Goal: Task Accomplishment & Management: Use online tool/utility

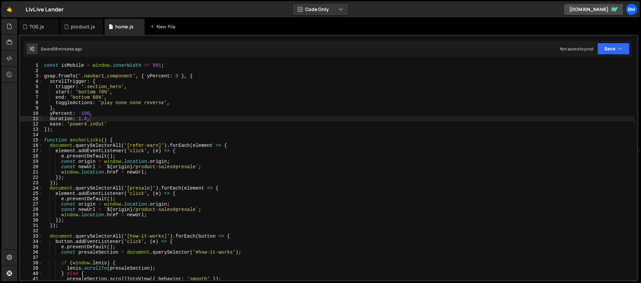
click at [80, 26] on div "product.js" at bounding box center [83, 26] width 24 height 7
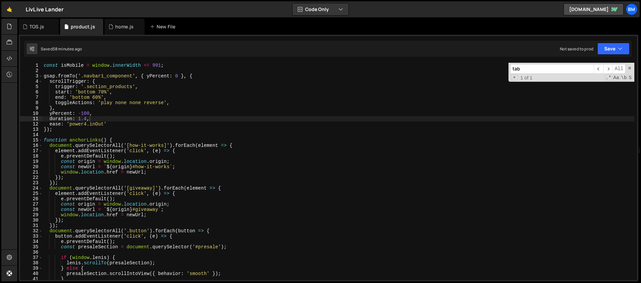
drag, startPoint x: 520, startPoint y: 68, endPoint x: 477, endPoint y: 65, distance: 43.5
click at [477, 65] on div "const isMobile = window . innerWidth <= 991 ; gsap . fromTo ( '.navbar1_compone…" at bounding box center [338, 171] width 592 height 217
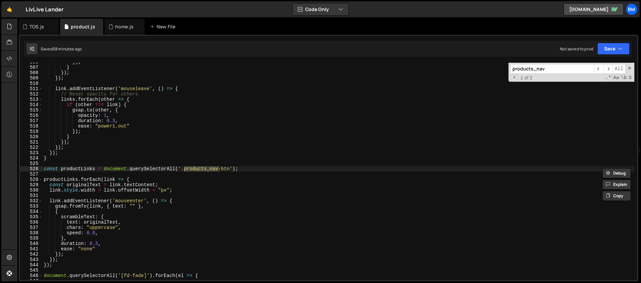
scroll to position [2729, 0]
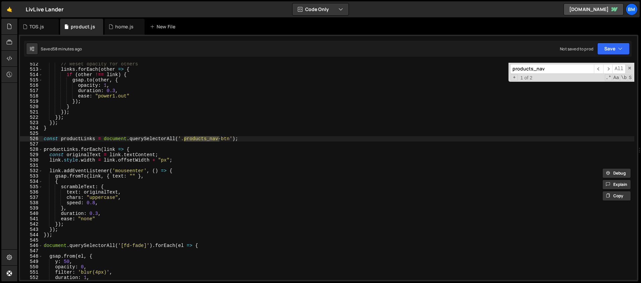
type input "products_nav"
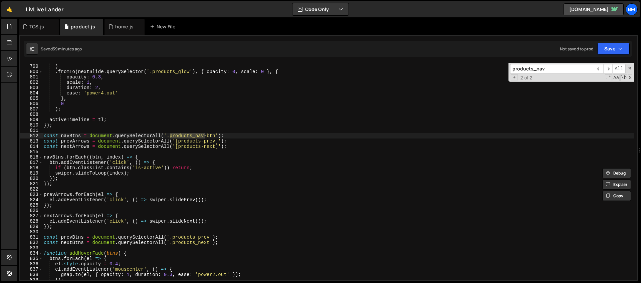
scroll to position [4259, 0]
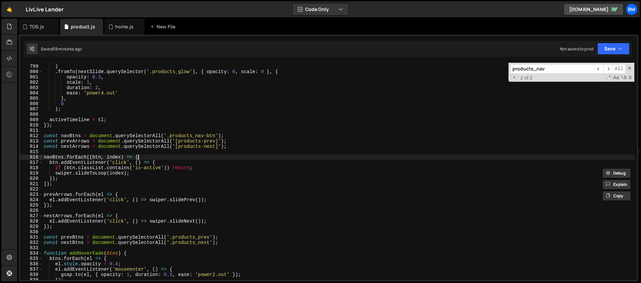
click at [157, 155] on div "0 ) . fromTo ( nextSlide . querySelector ( '.products_glow' ) , { opacity : 0 ,…" at bounding box center [338, 172] width 592 height 228
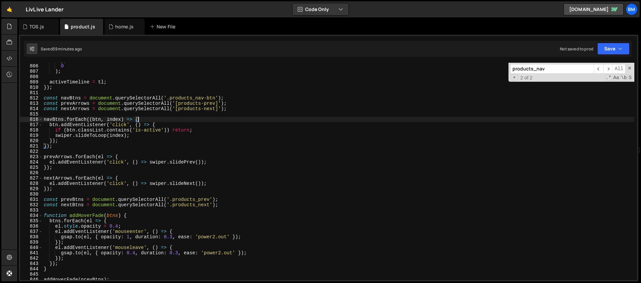
scroll to position [4266, 0]
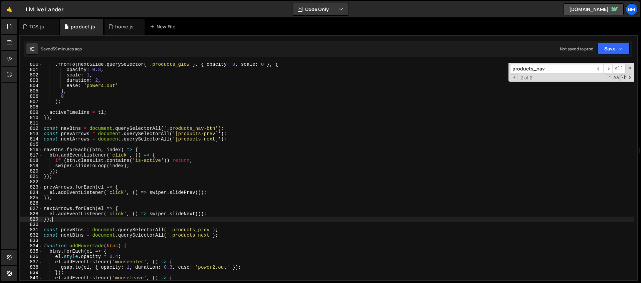
click at [57, 220] on div ". fromTo ( nextSlide . querySelector ( '.products_glow' ) , { opacity : 0 , sca…" at bounding box center [338, 176] width 592 height 228
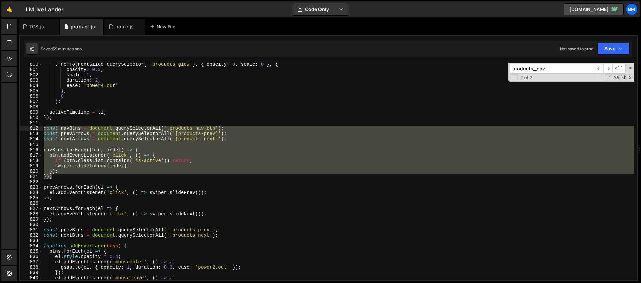
drag, startPoint x: 59, startPoint y: 179, endPoint x: 25, endPoint y: 129, distance: 60.4
click at [25, 129] on div "}); 800 801 802 803 804 805 806 807 808 809 810 811 812 813 814 815 816 817 818…" at bounding box center [328, 171] width 617 height 217
type textarea "const navBtns = document.querySelectorAll('.products_nav-btn'); const prevArrow…"
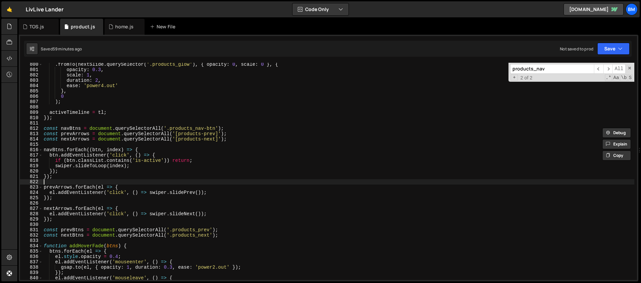
click at [77, 181] on div ". fromTo ( nextSlide . querySelector ( '.products_glow' ) , { opacity : 0 , sca…" at bounding box center [338, 176] width 592 height 228
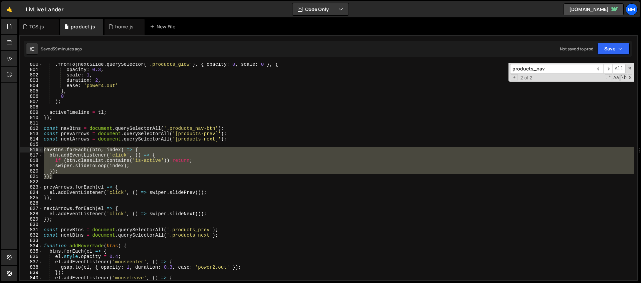
drag, startPoint x: 55, startPoint y: 177, endPoint x: 30, endPoint y: 150, distance: 36.6
click at [30, 150] on div "800 801 802 803 804 805 806 807 808 809 810 811 812 813 814 815 816 817 818 819…" at bounding box center [328, 171] width 617 height 217
type textarea "navBtns.forEach((btn, index) => { btn.addEventListener('click', () => {"
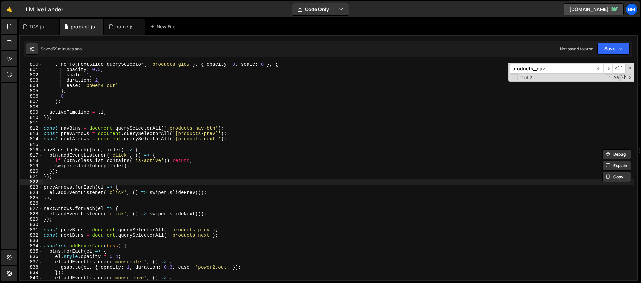
click at [101, 179] on div ". fromTo ( nextSlide . querySelector ( '.products_glow' ) , { opacity : 0 , sca…" at bounding box center [338, 176] width 592 height 228
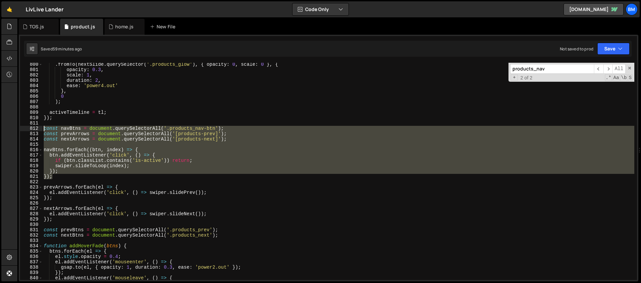
drag, startPoint x: 56, startPoint y: 177, endPoint x: 35, endPoint y: 130, distance: 51.1
click at [35, 130] on div "800 801 802 803 804 805 806 807 808 809 810 811 812 813 814 815 816 817 818 819…" at bounding box center [328, 171] width 617 height 217
click at [551, 70] on input "products_nav" at bounding box center [552, 69] width 84 height 10
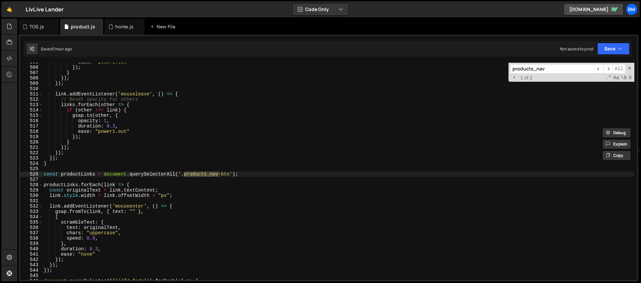
scroll to position [2694, 0]
click at [44, 173] on div "ease : "power1.out" }) ; } }) ; }) ; link . addEventListener ( 'mouseleave' , (…" at bounding box center [338, 172] width 592 height 228
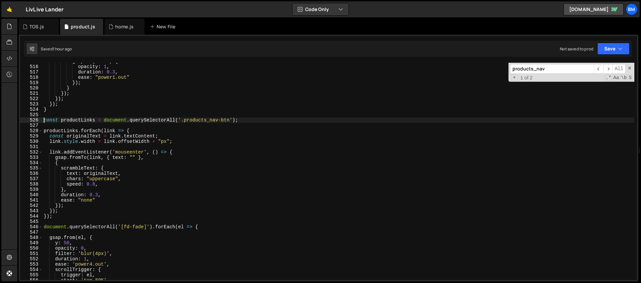
scroll to position [2748, 0]
click at [57, 214] on div "gsap . to ( other , { opacity : 1 , duration : 0.3 , ease : "power1.out" }) ; }…" at bounding box center [338, 173] width 592 height 228
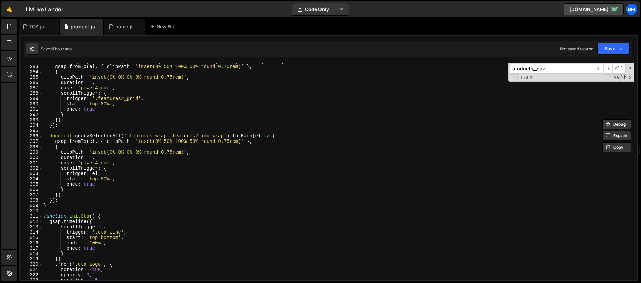
scroll to position [1454, 0]
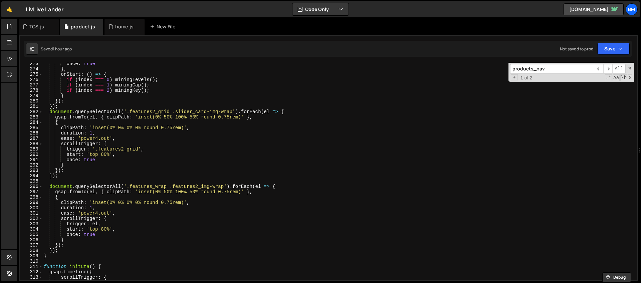
click at [553, 70] on input "products_nav" at bounding box center [552, 69] width 84 height 10
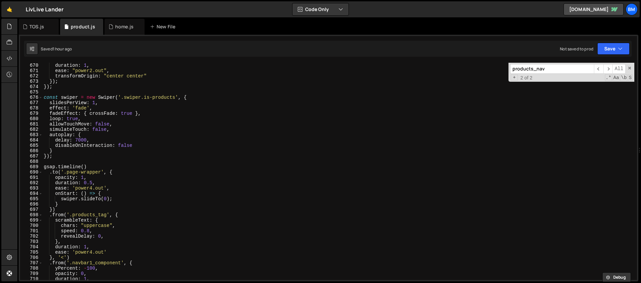
scroll to position [3509, 0]
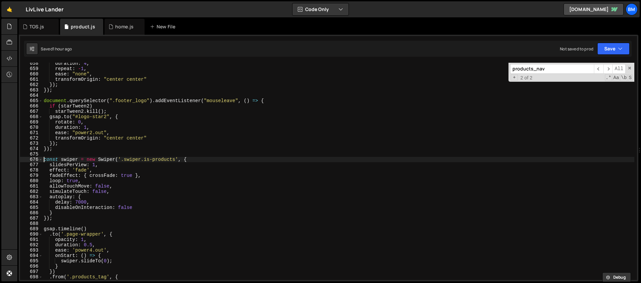
click at [45, 161] on div "duration : 4 , repeat : - 1 , ease : "none" , transformOrigin : "center center"…" at bounding box center [338, 175] width 592 height 228
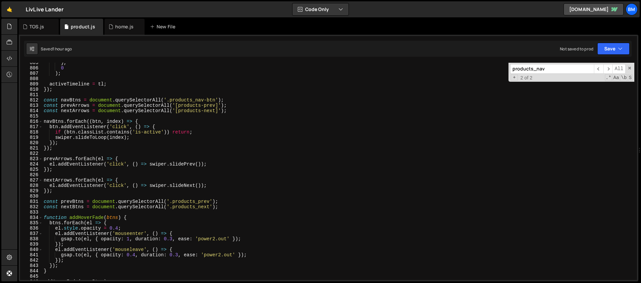
scroll to position [4294, 0]
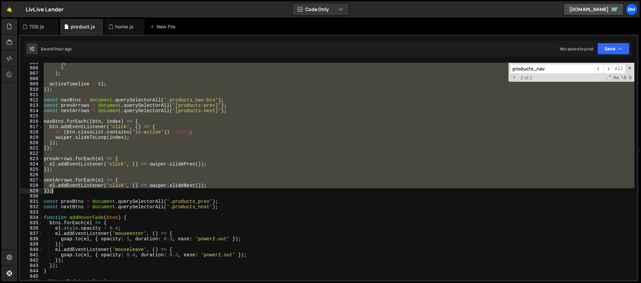
click at [58, 191] on div "} , 0 ) ; activeTimeline = tl ; }) ; const navBtns = document . querySelectorAl…" at bounding box center [338, 174] width 592 height 228
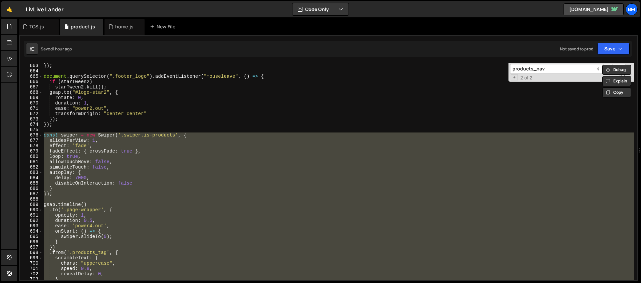
scroll to position [3491, 0]
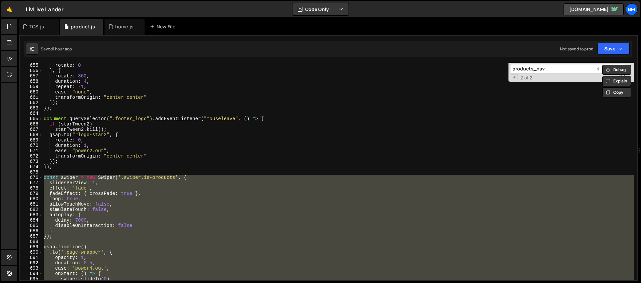
paste textarea
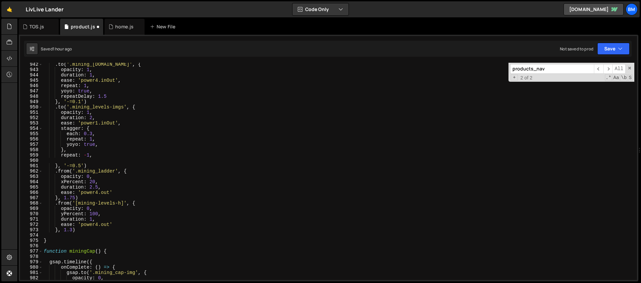
scroll to position [5073, 0]
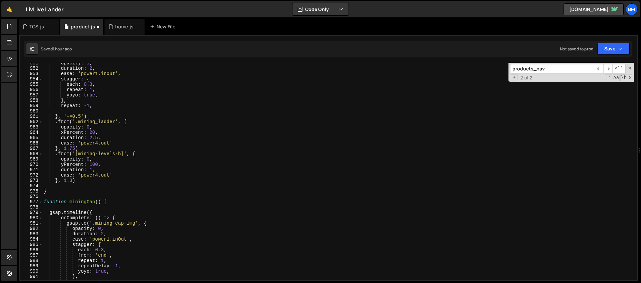
click at [561, 68] on input "products_nav" at bounding box center [552, 69] width 84 height 10
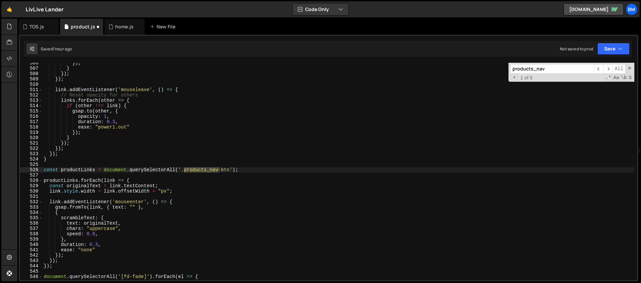
scroll to position [2729, 0]
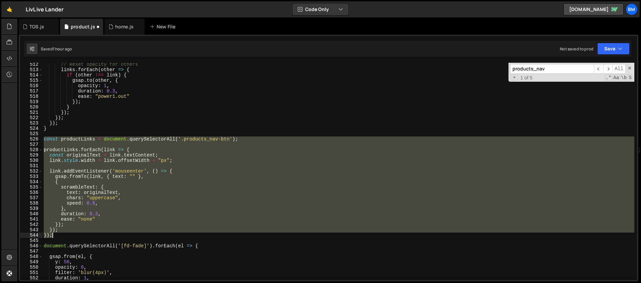
drag, startPoint x: 43, startPoint y: 139, endPoint x: 78, endPoint y: 235, distance: 102.5
click at [78, 235] on div "// Reset opacity for others links . forEach ( other => { if ( other !== link ) …" at bounding box center [338, 176] width 592 height 228
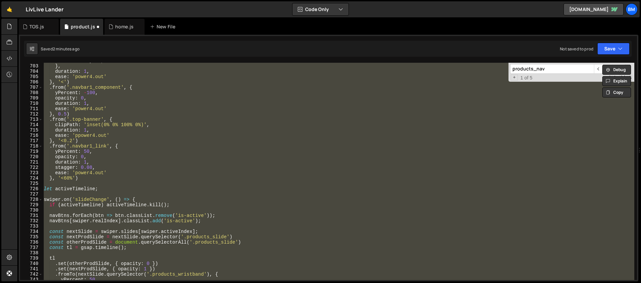
scroll to position [3747, 0]
paste textarea
type textarea "});"
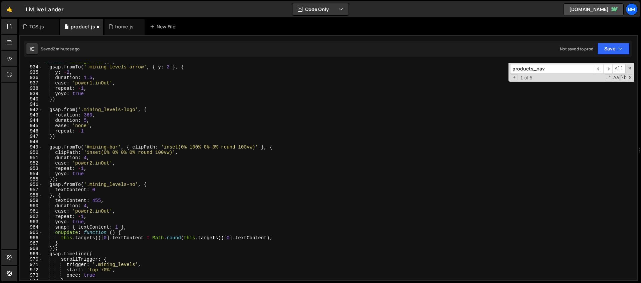
scroll to position [5116, 0]
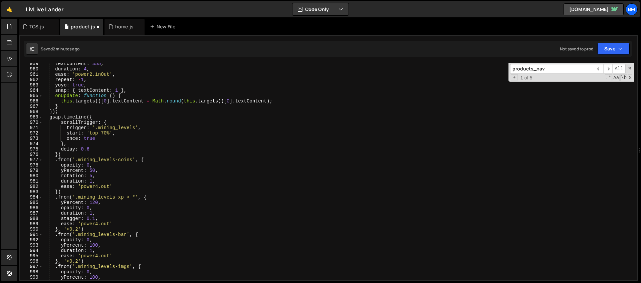
click at [543, 71] on input "products_nav" at bounding box center [552, 69] width 84 height 10
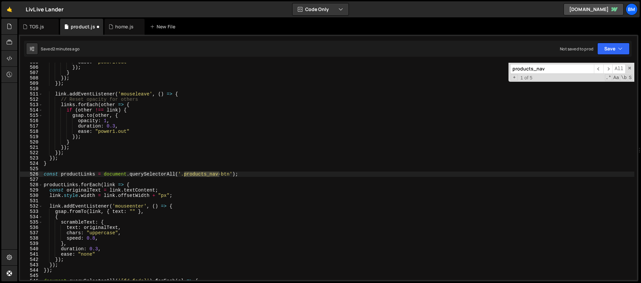
scroll to position [2726, 0]
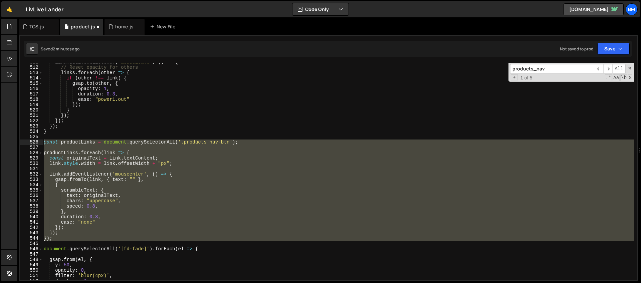
drag, startPoint x: 56, startPoint y: 241, endPoint x: 17, endPoint y: 142, distance: 106.5
click at [17, 142] on div "Files New File Javascript files 1 home.js 0 1 product.js 0 1 TOS.js 0" at bounding box center [328, 150] width 623 height 263
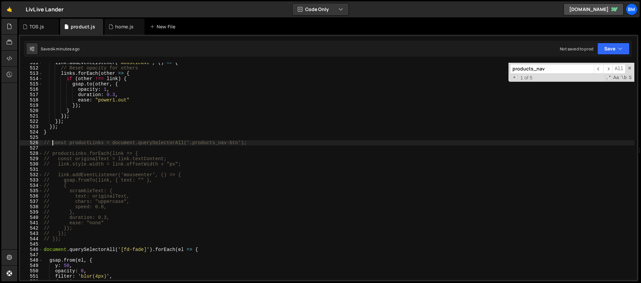
scroll to position [2643, 0]
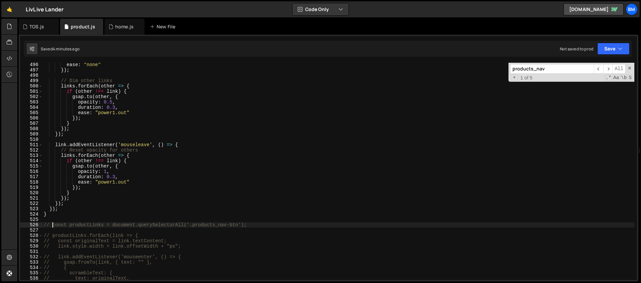
click at [555, 67] on input "products_nav" at bounding box center [552, 69] width 84 height 10
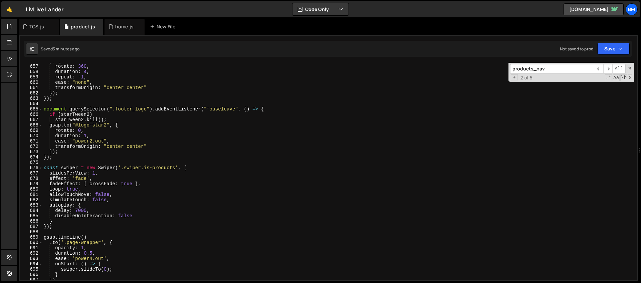
scroll to position [3508, 0]
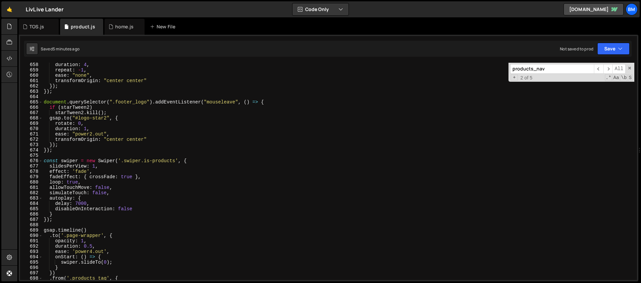
click at [45, 158] on div "duration : 4 , repeat : - 1 , ease : "none" , transformOrigin : "center center"…" at bounding box center [338, 176] width 592 height 228
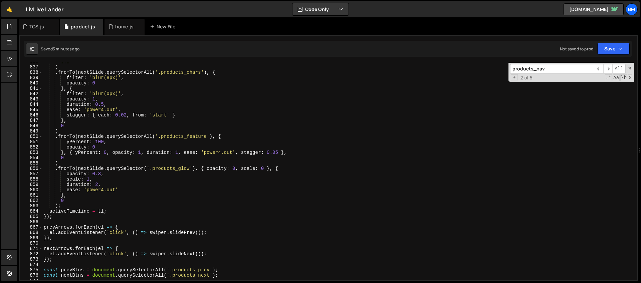
scroll to position [4568, 0]
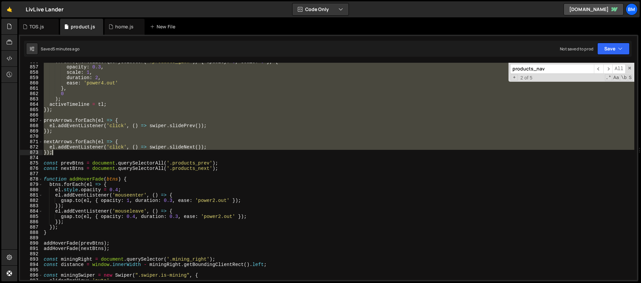
click at [56, 153] on div ". fromTo ( nextSlide . querySelector ( '.products_glow' ) , { opacity : 0 , sca…" at bounding box center [338, 173] width 592 height 228
paste textarea
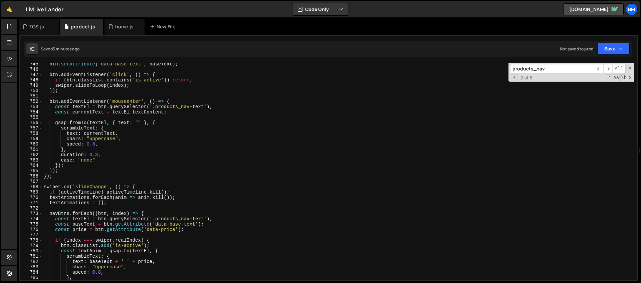
scroll to position [3941, 0]
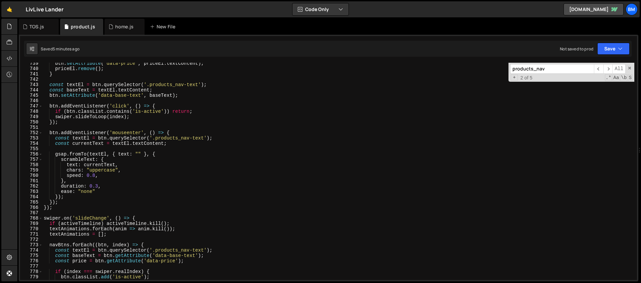
click at [183, 132] on div "btn . setAttribute ( 'data-price' , priceEl . textContent ) ; priceEl . remove …" at bounding box center [338, 175] width 592 height 228
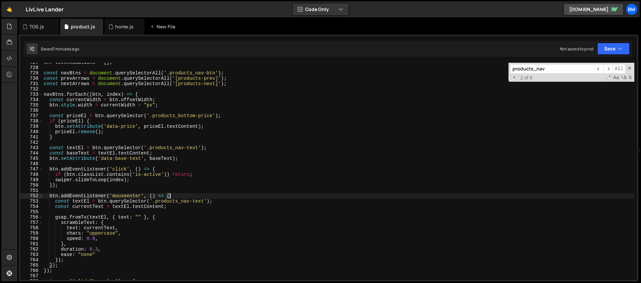
scroll to position [3872, 0]
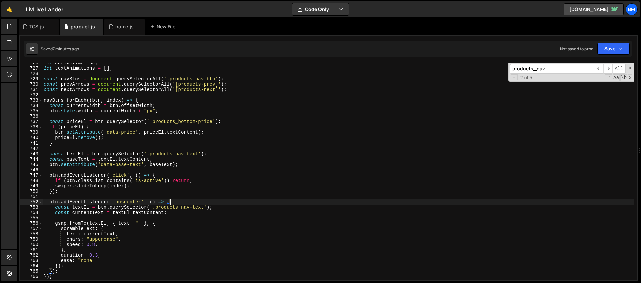
click at [149, 99] on div "let activeTimeline ; let textAnimations = [ ] ; const navBtns = document . quer…" at bounding box center [338, 174] width 592 height 228
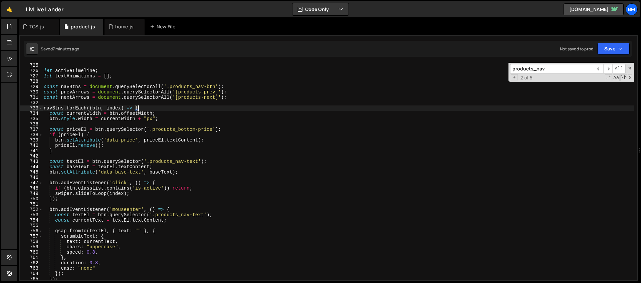
scroll to position [3837, 0]
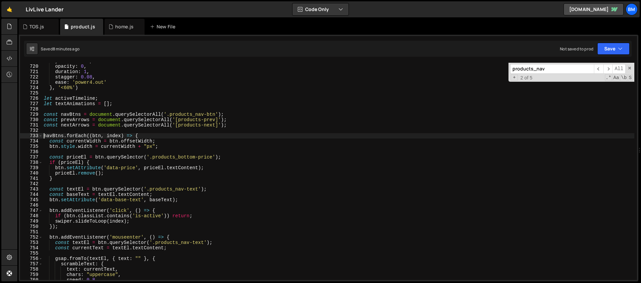
click at [44, 135] on div "yPercent : 50 , opacity : 0 , duration : 1 , stagger : 0.08 , ease : 'power4.ou…" at bounding box center [338, 172] width 592 height 228
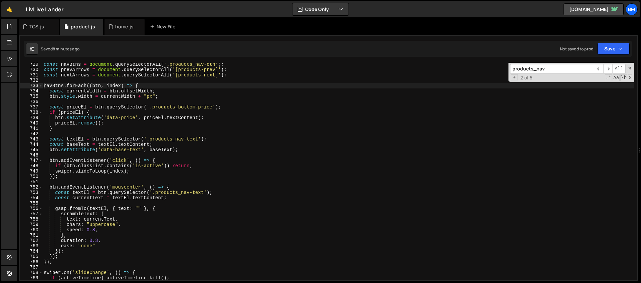
scroll to position [3913, 0]
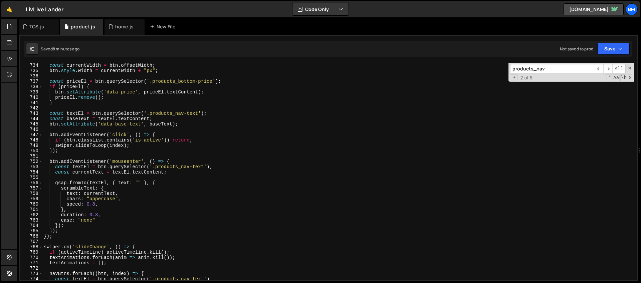
click at [171, 162] on div "const currentWidth = btn . offsetWidth ; btn . style . width = currentWidth + "…" at bounding box center [338, 177] width 592 height 228
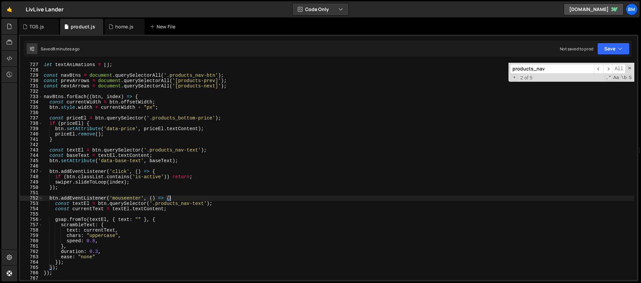
scroll to position [3836, 0]
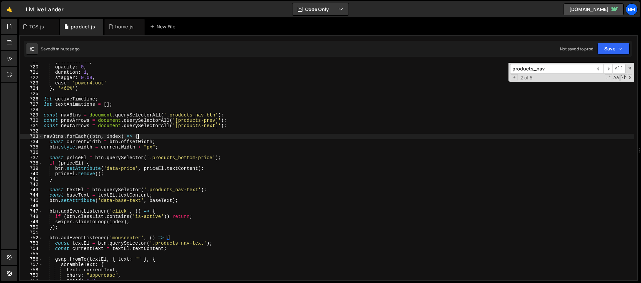
click at [145, 135] on div "yPercent : 50 , opacity : 0 , duration : 1 , stagger : 0.08 , ease : 'power4.ou…" at bounding box center [338, 173] width 592 height 228
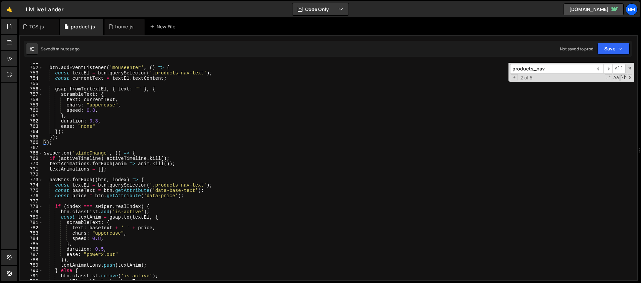
scroll to position [3980, 0]
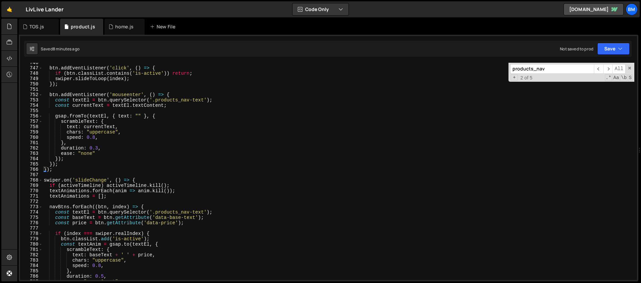
click at [55, 171] on div "btn . addEventListener ( 'click' , ( ) => { if ( btn . classList . contains ( '…" at bounding box center [338, 174] width 592 height 228
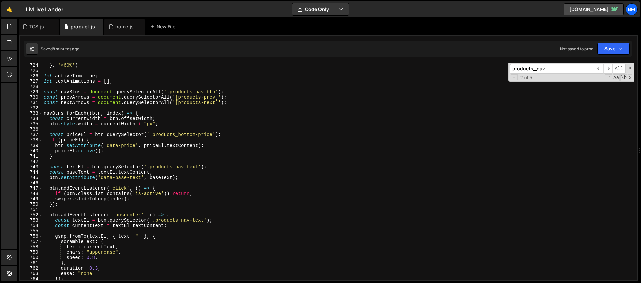
scroll to position [3829, 0]
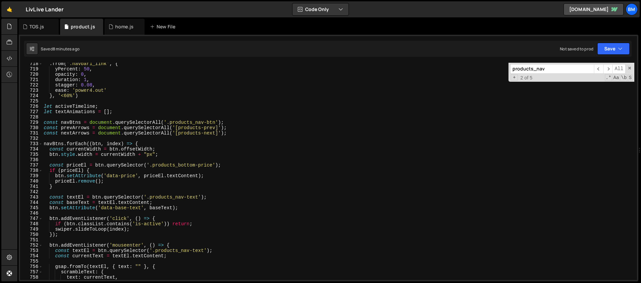
click at [44, 145] on div ". from ( '.navbar1_link' , { yPercent : 50 , opacity : 0 , duration : 1 , stagg…" at bounding box center [338, 175] width 592 height 228
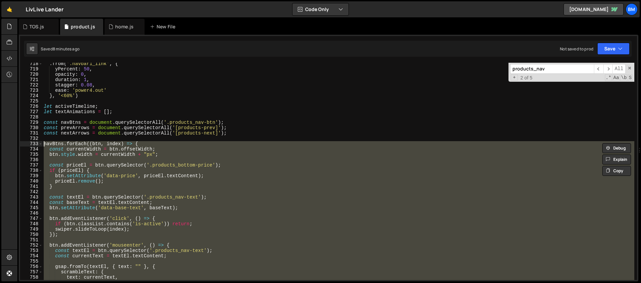
paste textarea "})"
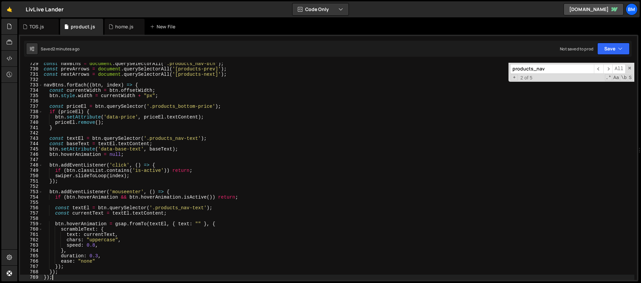
click at [132, 98] on div "const navBtns = document . querySelectorAll ( '.products_nav-btn' ) ; const pre…" at bounding box center [338, 175] width 592 height 228
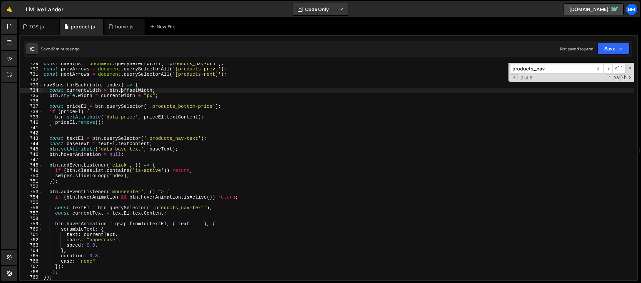
click at [122, 90] on div "const navBtns = document . querySelectorAll ( '.products_nav-btn' ) ; const pre…" at bounding box center [338, 175] width 592 height 228
type textarea "const currentWidth = btn.offsetWidth;"
click at [89, 91] on div "const navBtns = document . querySelectorAll ( '.products_nav-btn' ) ; const pre…" at bounding box center [338, 175] width 592 height 228
type input "currentWidth"
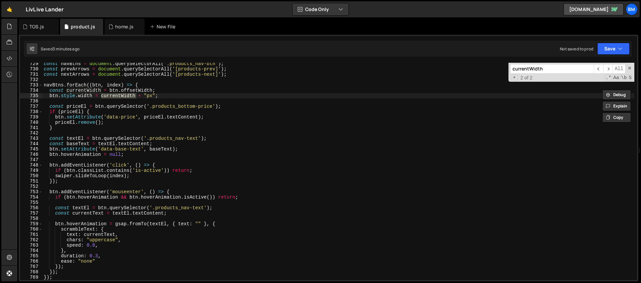
click at [157, 91] on div "const navBtns = document . querySelectorAll ( '.products_nav-btn' ) ; const pre…" at bounding box center [338, 175] width 592 height 228
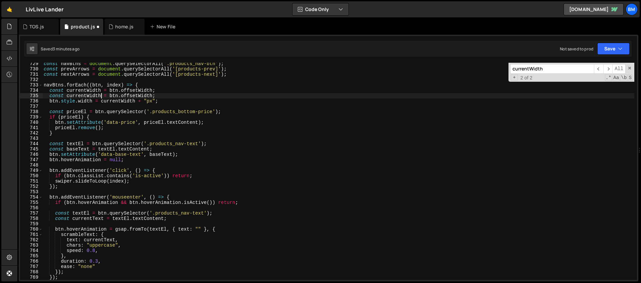
click at [100, 95] on div "const navBtns = document . querySelectorAll ( '.products_nav-btn' ) ; const pre…" at bounding box center [338, 175] width 592 height 228
click at [156, 97] on div "const navBtns = document . querySelectorAll ( '.products_nav-btn' ) ; const pre…" at bounding box center [338, 175] width 592 height 228
click at [121, 99] on div "const navBtns = document . querySelectorAll ( '.products_nav-btn' ) ; const pre…" at bounding box center [338, 175] width 592 height 228
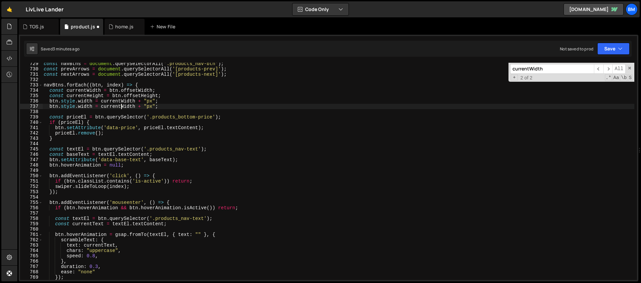
click at [84, 108] on div "const navBtns = document . querySelectorAll ( '.products_nav-btn' ) ; const pre…" at bounding box center [338, 175] width 592 height 228
click at [116, 108] on div "const navBtns = document . querySelectorAll ( '.products_nav-btn' ) ; const pre…" at bounding box center [338, 175] width 592 height 228
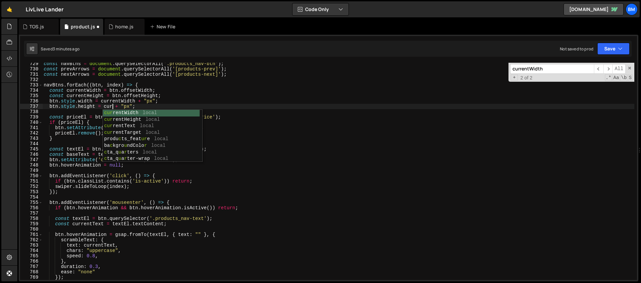
scroll to position [0, 5]
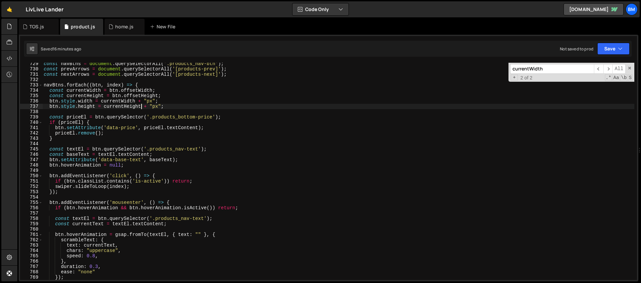
click at [630, 70] on span at bounding box center [629, 68] width 5 height 5
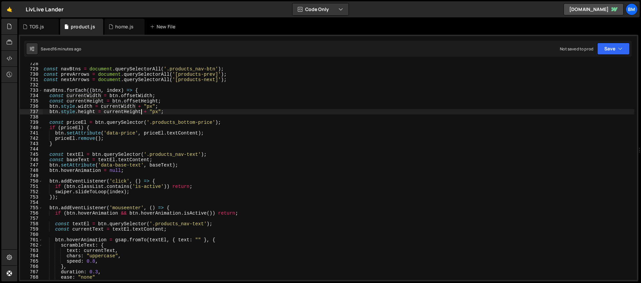
scroll to position [3876, 0]
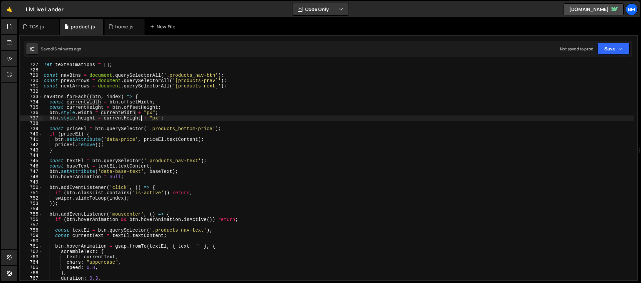
click at [160, 104] on div "let textAnimations = [ ] ; const navBtns = document . querySelectorAll ( '.prod…" at bounding box center [338, 176] width 592 height 228
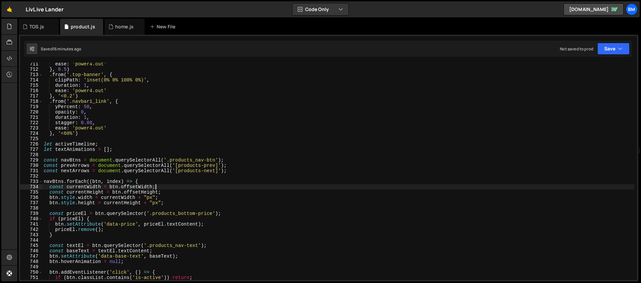
scroll to position [3822, 0]
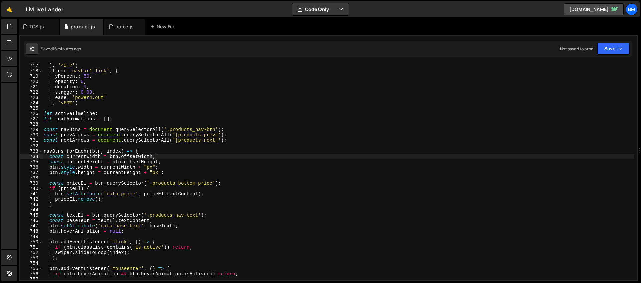
click at [171, 168] on div "ease : 'power4.out' } , '<0.2' ) . from ( '.navbar1_link' , { yPercent : 50 , o…" at bounding box center [338, 172] width 592 height 228
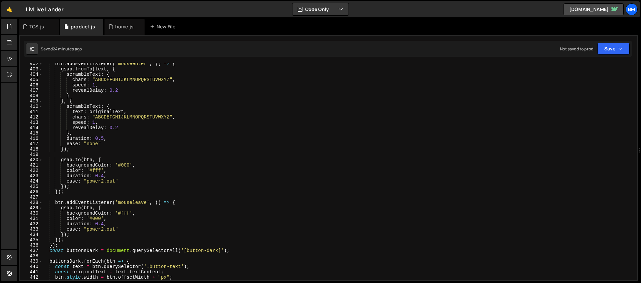
scroll to position [0, 0]
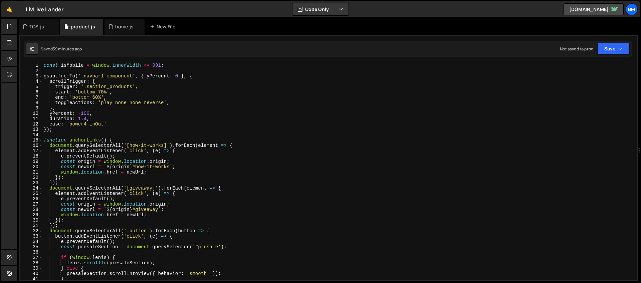
click at [175, 66] on div "const isMobile = window . innerWidth <= 991 ; gsap . fromTo ( '.navbar1_compone…" at bounding box center [338, 177] width 592 height 228
drag, startPoint x: 174, startPoint y: 66, endPoint x: 28, endPoint y: 60, distance: 146.6
click at [28, 60] on div "duration: 1.4, 1 2 3 4 5 6 7 8 9 10 11 12 13 14 15 16 17 18 19 20 21 22 23 24 2…" at bounding box center [328, 158] width 619 height 247
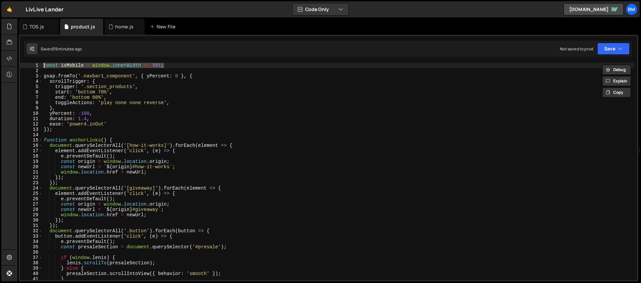
paste textarea "}"
type textarea "}"
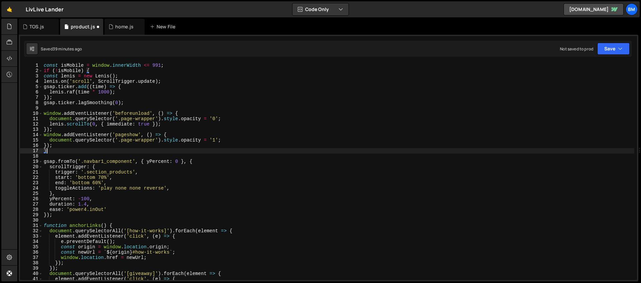
click at [56, 155] on div "const isMobile = window . innerWidth <= 991 ; if ( ! isMobile ) { const lenis =…" at bounding box center [338, 177] width 592 height 228
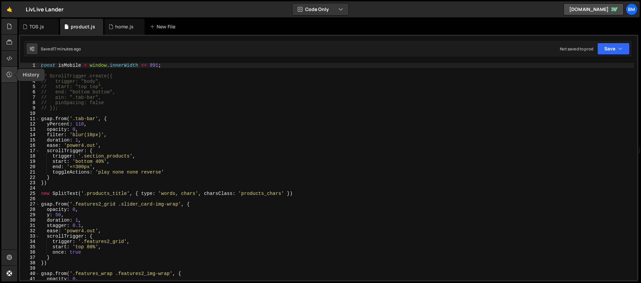
click at [12, 75] on icon at bounding box center [9, 74] width 5 height 7
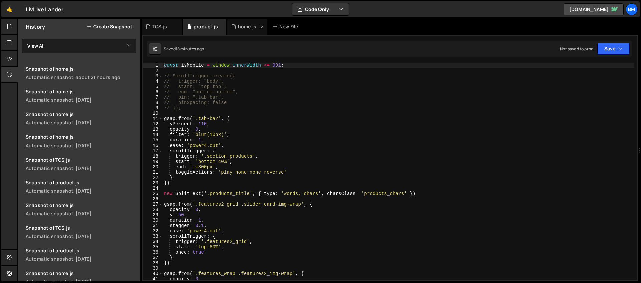
click at [237, 30] on div "home.js" at bounding box center [247, 27] width 40 height 16
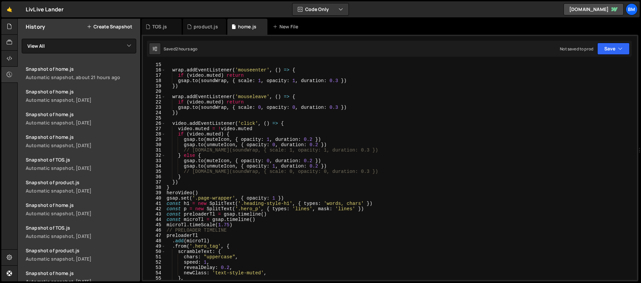
scroll to position [1, 0]
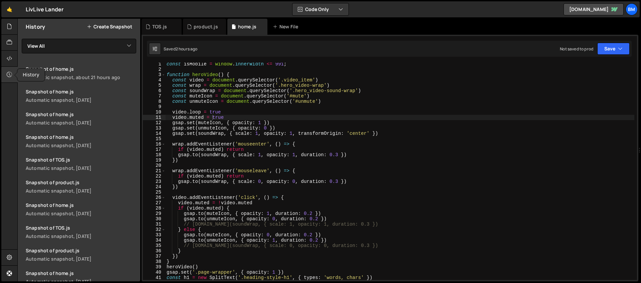
click at [10, 74] on icon at bounding box center [9, 74] width 5 height 7
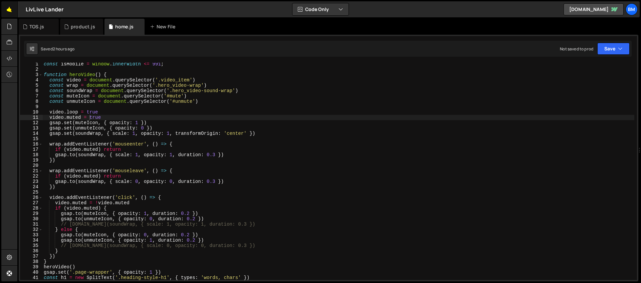
click at [14, 10] on link "🤙" at bounding box center [9, 9] width 16 height 16
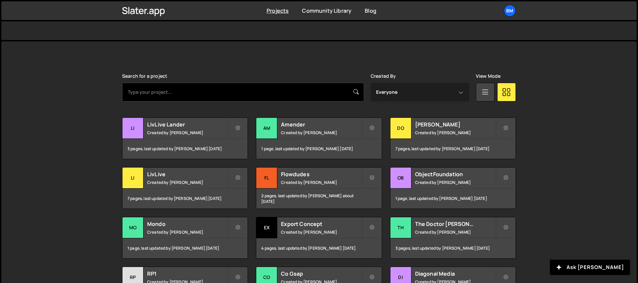
scroll to position [163, 0]
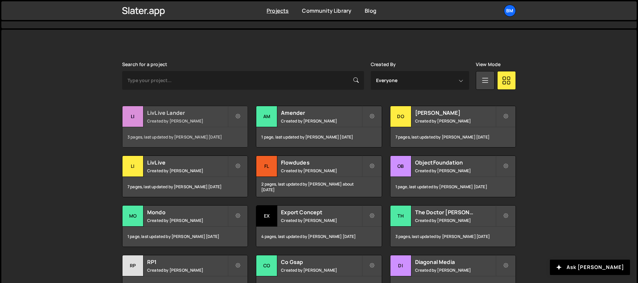
click at [164, 112] on h2 "LivLive Lander" at bounding box center [187, 112] width 80 height 7
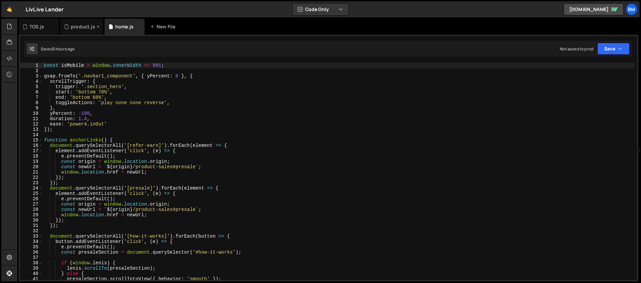
click at [73, 30] on div "product.js" at bounding box center [81, 27] width 43 height 16
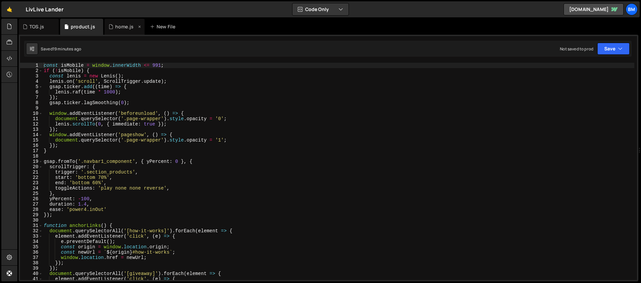
click at [114, 27] on div "home.js" at bounding box center [122, 26] width 28 height 7
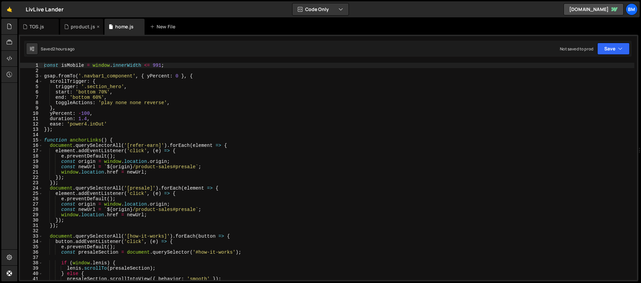
click at [76, 26] on div "product.js" at bounding box center [83, 26] width 24 height 7
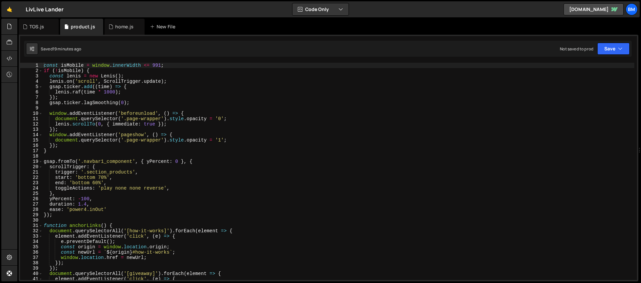
click at [13, 83] on div at bounding box center [9, 150] width 16 height 263
click at [11, 76] on icon at bounding box center [9, 74] width 5 height 7
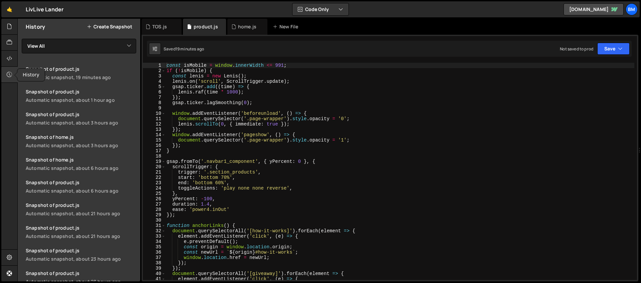
click at [4, 74] on div at bounding box center [9, 75] width 16 height 16
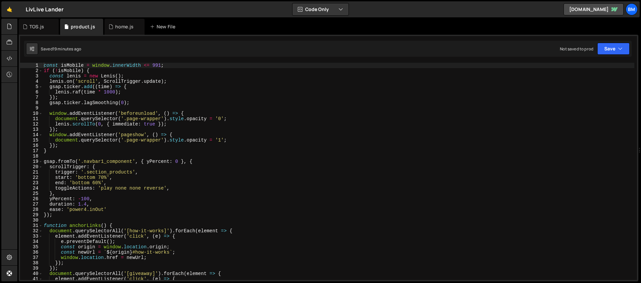
click at [419, 95] on div "const isMobile = window . innerWidth <= 991 ; if ( ! isMobile ) { const [PERSON…" at bounding box center [338, 177] width 592 height 228
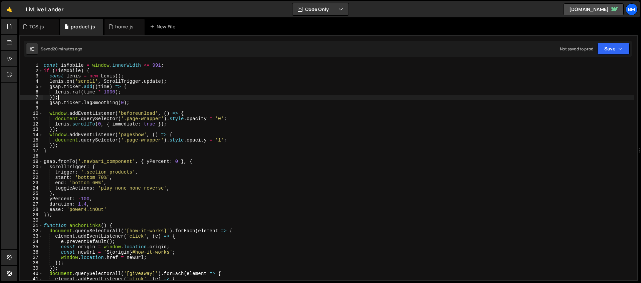
click at [122, 97] on div "const isMobile = window . innerWidth <= 991 ; if ( ! isMobile ) { const [PERSON…" at bounding box center [338, 177] width 592 height 228
click at [114, 30] on div "home.js" at bounding box center [124, 27] width 40 height 16
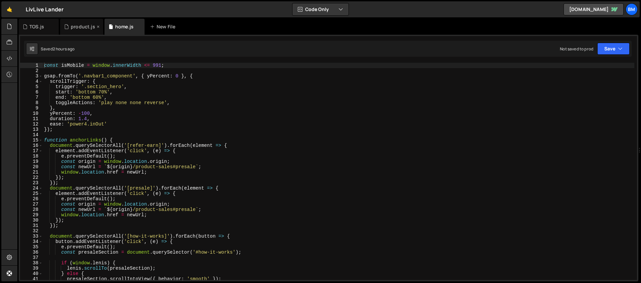
click at [77, 25] on div "product.js" at bounding box center [83, 26] width 24 height 7
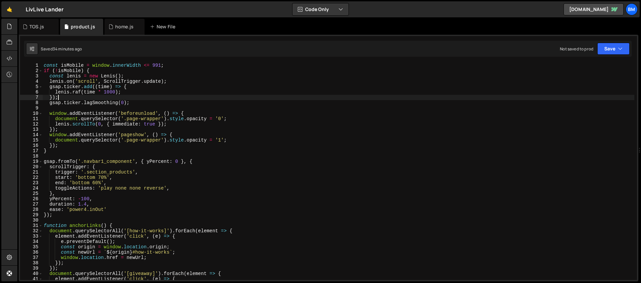
click at [150, 99] on div "const isMobile = window . innerWidth <= 991 ; if ( ! isMobile ) { const [PERSON…" at bounding box center [338, 177] width 592 height 228
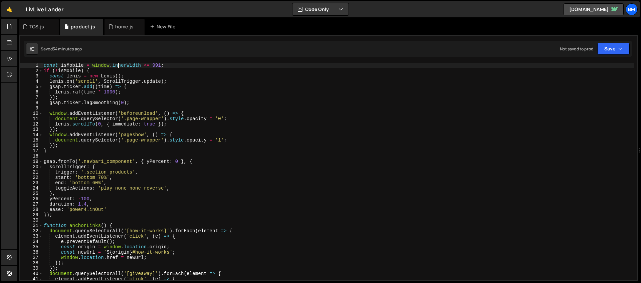
click at [118, 66] on div "const isMobile = window . innerWidth <= 991 ; if ( ! isMobile ) { const [PERSON…" at bounding box center [338, 177] width 592 height 228
click at [104, 72] on div "const isMobile = window . innerWidth <= 991 ; if ( ! isMobile ) { const [PERSON…" at bounding box center [338, 177] width 592 height 228
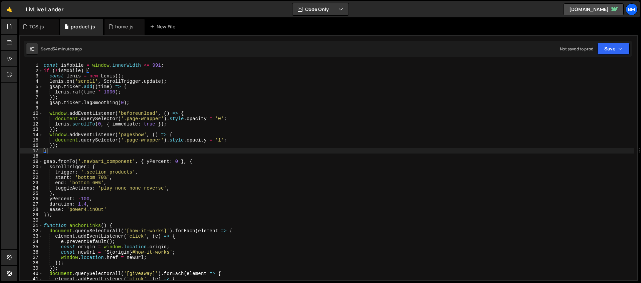
click at [70, 152] on div "const isMobile = window . innerWidth <= 991 ; if ( ! isMobile ) { const [PERSON…" at bounding box center [338, 177] width 592 height 228
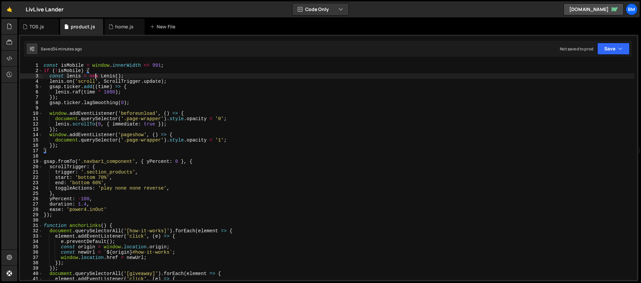
click at [96, 74] on div "const isMobile = window . innerWidth <= 991 ; if ( ! isMobile ) { const [PERSON…" at bounding box center [338, 177] width 592 height 228
click at [94, 72] on div "const isMobile = window . innerWidth <= 991 ; if ( ! isMobile ) { const [PERSON…" at bounding box center [338, 177] width 592 height 228
click at [116, 77] on div "const isMobile = window . innerWidth <= 991 ; if ( ! isMobile ) { const [PERSON…" at bounding box center [338, 177] width 592 height 228
click at [92, 72] on div "const isMobile = window . innerWidth <= 991 ; if ( ! isMobile ) { const [PERSON…" at bounding box center [338, 177] width 592 height 228
click at [59, 150] on div "const isMobile = window . innerWidth <= 991 ; if ( ! isMobile ) { const [PERSON…" at bounding box center [338, 177] width 592 height 228
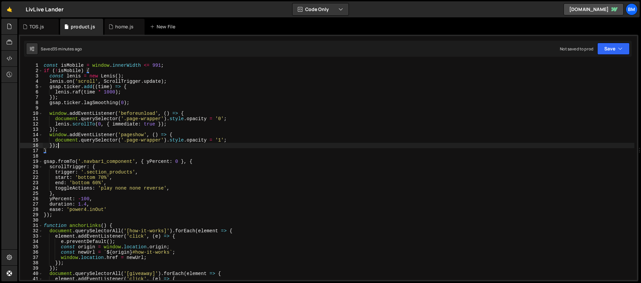
click at [62, 144] on div "const isMobile = window . innerWidth <= 991 ; if ( ! isMobile ) { const [PERSON…" at bounding box center [338, 177] width 592 height 228
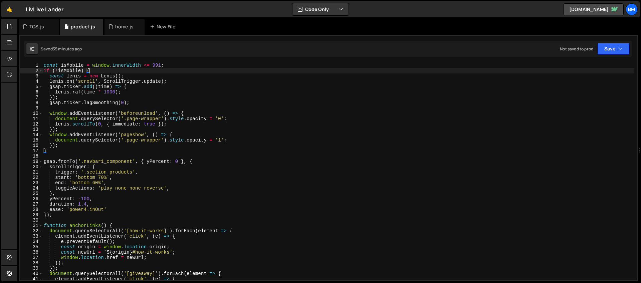
click at [107, 73] on div "const isMobile = window . innerWidth <= 991 ; if ( ! isMobile ) { const [PERSON…" at bounding box center [338, 177] width 592 height 228
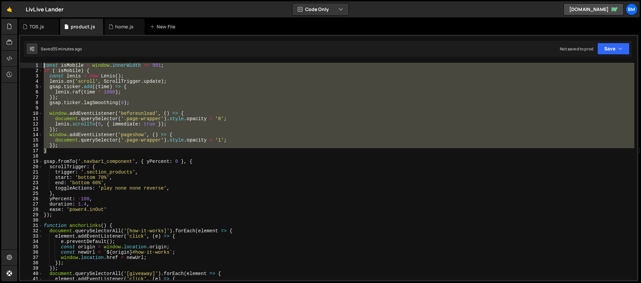
drag, startPoint x: 49, startPoint y: 151, endPoint x: 30, endPoint y: 67, distance: 86.7
click at [30, 67] on div "if (!isMobile) { 1 2 3 4 5 6 7 8 9 10 11 12 13 14 15 16 17 18 19 20 21 22 23 24…" at bounding box center [328, 171] width 617 height 217
type textarea "const isMobile = window.innerWidth <= 991; if (!isMobile) {"
click at [40, 32] on div "TOS.js" at bounding box center [39, 27] width 40 height 16
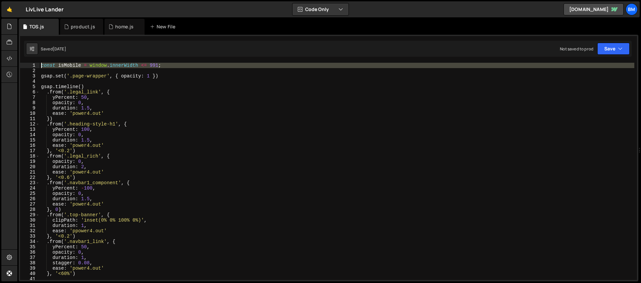
drag, startPoint x: 50, startPoint y: 71, endPoint x: 30, endPoint y: 55, distance: 25.8
click at [30, 55] on div "Debug Explain Copy TOS.js product.js home.js New File Saved [DATE] Not saved to…" at bounding box center [328, 150] width 619 height 263
paste textarea "}"
type textarea "}"
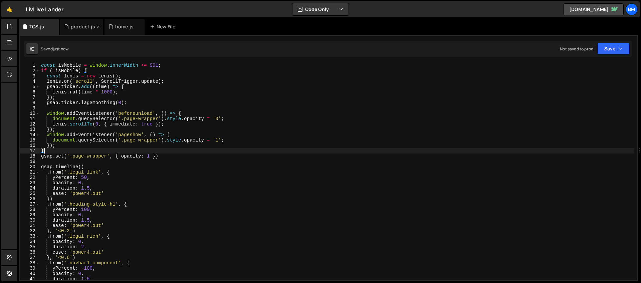
click at [78, 26] on div "product.js" at bounding box center [83, 26] width 24 height 7
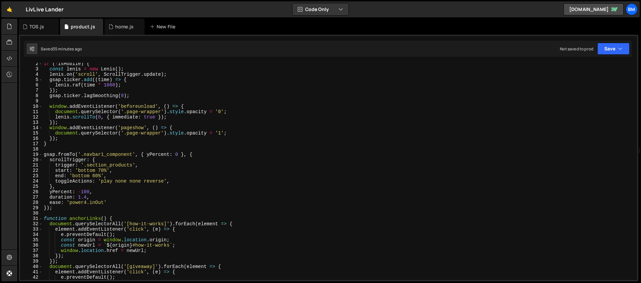
scroll to position [7, 0]
click at [198, 153] on div "if ( ! isMobile ) { const [PERSON_NAME] = new [PERSON_NAME] ( ) ; [PERSON_NAME]…" at bounding box center [338, 175] width 592 height 228
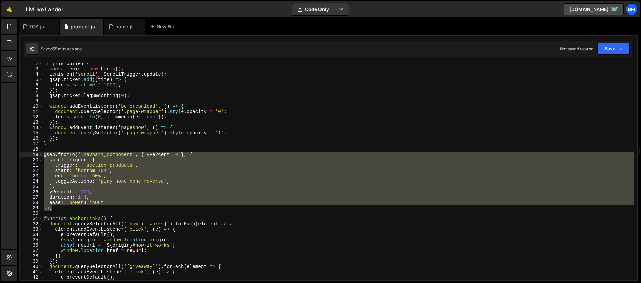
drag, startPoint x: 60, startPoint y: 208, endPoint x: 31, endPoint y: 156, distance: 59.2
click at [31, 156] on div "gsap.fromTo('.navbar1_component', { yPercent: 0 }, { 2 3 4 5 6 7 8 9 10 11 12 1…" at bounding box center [328, 171] width 617 height 217
type textarea "gsap.fromTo('.navbar1_component', { yPercent: 0 }, { scrollTrigger: {"
click at [25, 25] on icon at bounding box center [25, 26] width 5 height 7
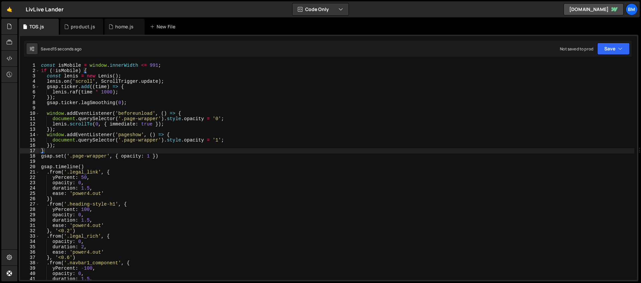
click at [52, 152] on div "const isMobile = window . innerWidth <= 991 ; if ( ! isMobile ) { const [PERSON…" at bounding box center [337, 177] width 594 height 228
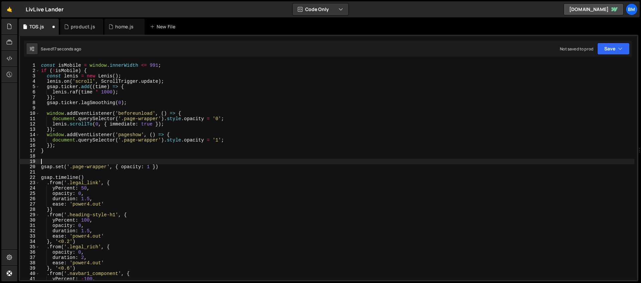
paste textarea "});"
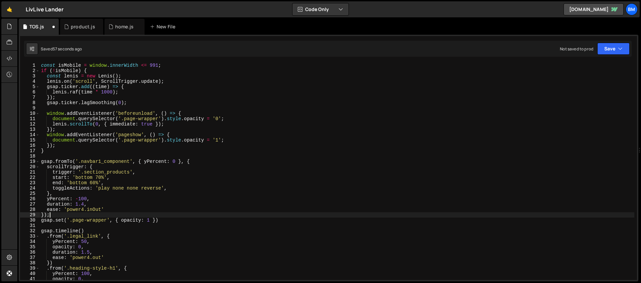
click at [130, 173] on div "const isMobile = window . innerWidth <= 991 ; if ( ! isMobile ) { const [PERSON…" at bounding box center [337, 177] width 594 height 228
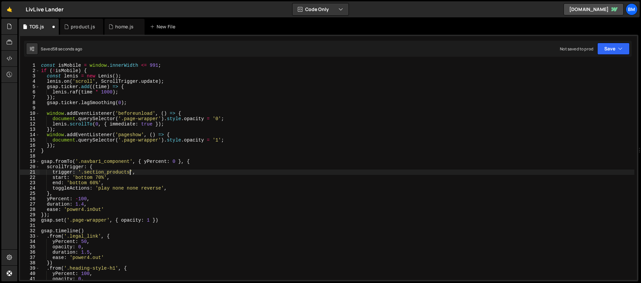
click at [85, 173] on div "const isMobile = window . innerWidth <= 991 ; if ( ! isMobile ) { const [PERSON…" at bounding box center [337, 177] width 594 height 228
paste textarea "heading-style-h1"
click at [89, 179] on div "const isMobile = window . innerWidth <= 991 ; if ( ! isMobile ) { const [PERSON…" at bounding box center [337, 177] width 594 height 228
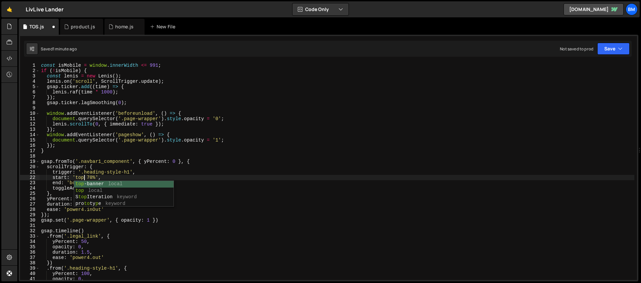
scroll to position [0, 3]
click at [95, 177] on div "const isMobile = window . innerWidth <= 991 ; if ( ! isMobile ) { const [PERSON…" at bounding box center [337, 177] width 594 height 228
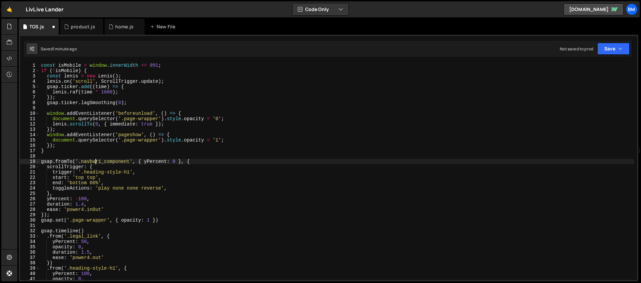
click at [95, 160] on div "const isMobile = window . innerWidth <= 991 ; if ( ! isMobile ) { const [PERSON…" at bounding box center [337, 177] width 594 height 228
click at [81, 183] on div "const isMobile = window . innerWidth <= 991 ; if ( ! isMobile ) { const [PERSON…" at bounding box center [337, 177] width 594 height 228
click at [97, 181] on div "const isMobile = window . innerWidth <= 991 ; if ( ! isMobile ) { const [PERSON…" at bounding box center [337, 177] width 594 height 228
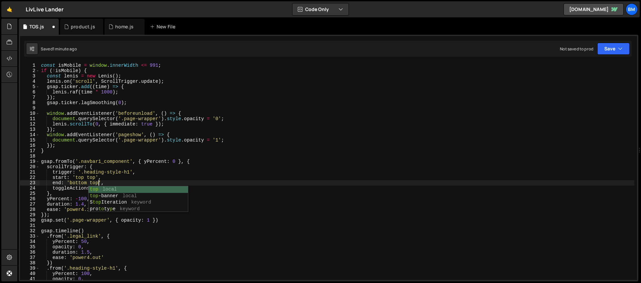
scroll to position [0, 4]
click at [108, 164] on div "const isMobile = window . innerWidth <= 991 ; if ( ! isMobile ) { const [PERSON…" at bounding box center [337, 177] width 594 height 228
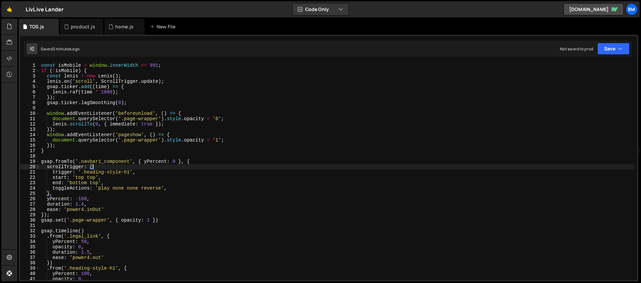
scroll to position [0, 3]
click at [197, 163] on div "const isMobile = window . innerWidth <= 991 ; if ( ! isMobile ) { const [PERSON…" at bounding box center [337, 177] width 594 height 228
type textarea "gsap.fromTo('.navbar1_component', { yPercent: 0 }, {"
click at [97, 156] on div "const isMobile = window . innerWidth <= 991 ; if ( ! isMobile ) { const [PERSON…" at bounding box center [337, 177] width 594 height 228
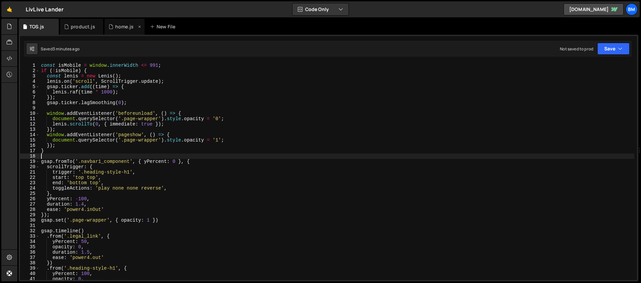
click at [115, 31] on div "home.js" at bounding box center [124, 27] width 40 height 16
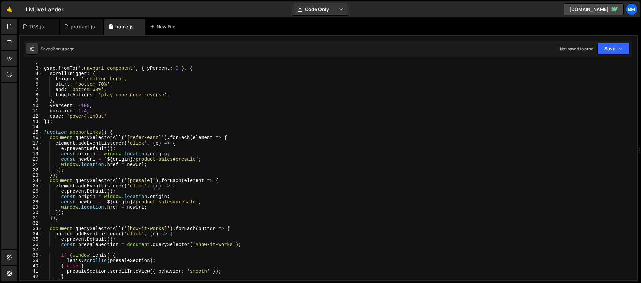
scroll to position [28, 0]
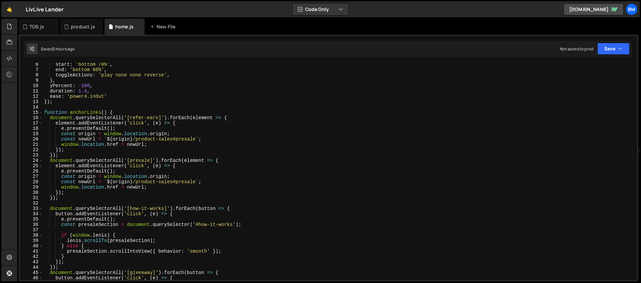
click at [113, 110] on div "start : 'bottom 70%' , end : 'bottom 60%' , toggleActions : 'play none none rev…" at bounding box center [338, 176] width 591 height 228
click at [44, 112] on div "start : 'bottom 70%' , end : 'bottom 60%' , toggleActions : 'play none none rev…" at bounding box center [338, 176] width 591 height 228
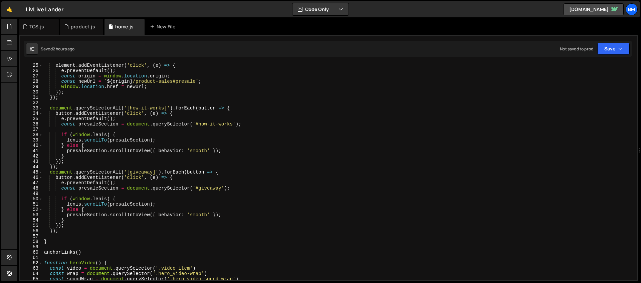
scroll to position [156, 0]
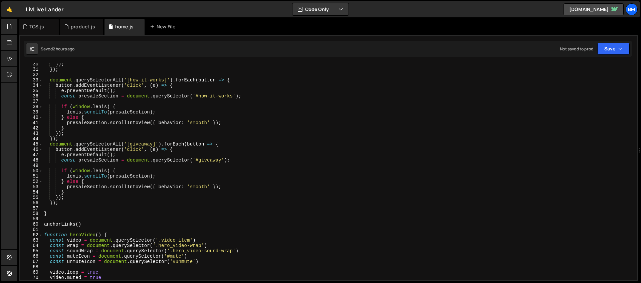
click at [91, 224] on div "}) ; }) ; document . querySelectorAll ( '[how-it-works]' ) . forEach ( button =…" at bounding box center [338, 175] width 591 height 228
type textarea "anchorLinks()"
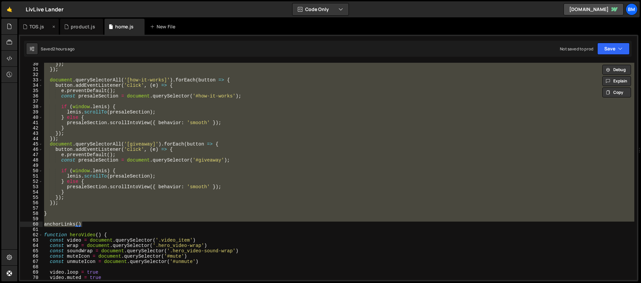
click at [32, 27] on div "TOS.js" at bounding box center [36, 26] width 15 height 7
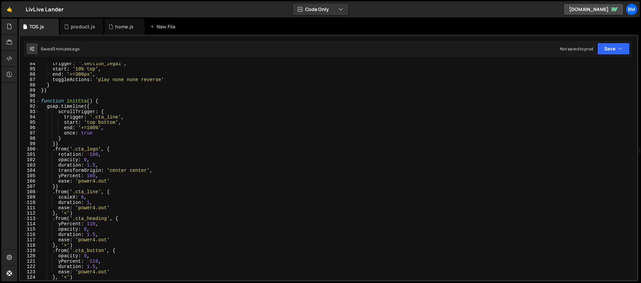
scroll to position [308, 0]
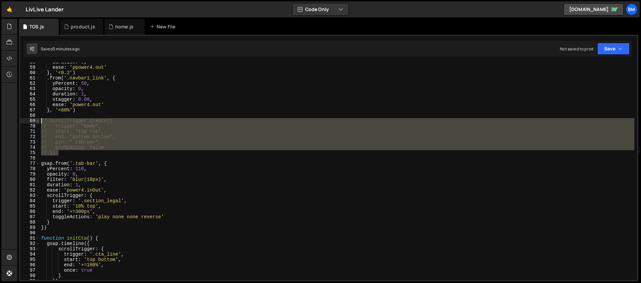
drag, startPoint x: 65, startPoint y: 153, endPoint x: 38, endPoint y: 122, distance: 40.4
click at [38, 122] on div "// }); 58 59 60 61 62 63 64 65 66 67 68 69 70 71 72 73 74 75 76 77 78 79 80 81 …" at bounding box center [328, 171] width 617 height 217
type textarea "// ScrollTrigger.create({ // trigger: "body","
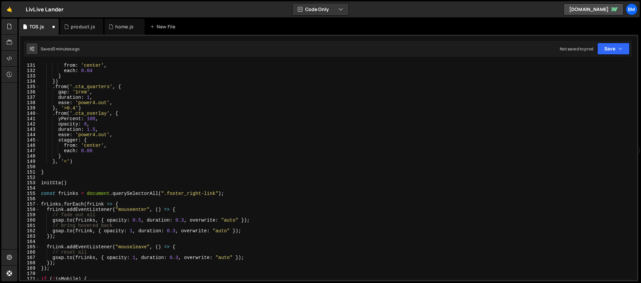
scroll to position [694, 0]
click at [53, 189] on div "from : 'center' , each : 0.04 } }) . from ( '.cta_quarters' , { gap : '1rem' , …" at bounding box center [337, 177] width 594 height 228
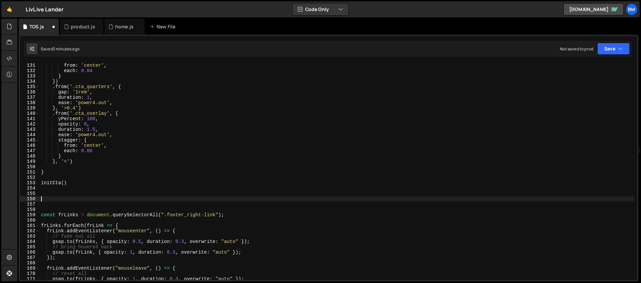
paste textarea "anchorLinks()"
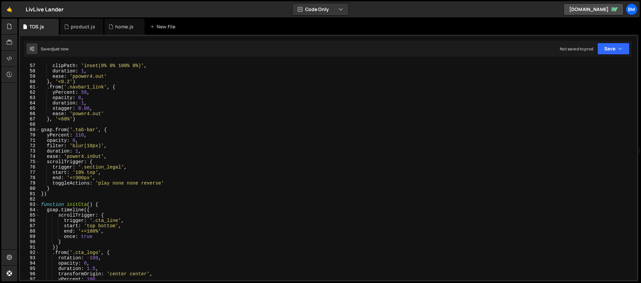
scroll to position [299, 0]
type textarea "const frLinks = document.querySelectorAll(".footer_right-link");"
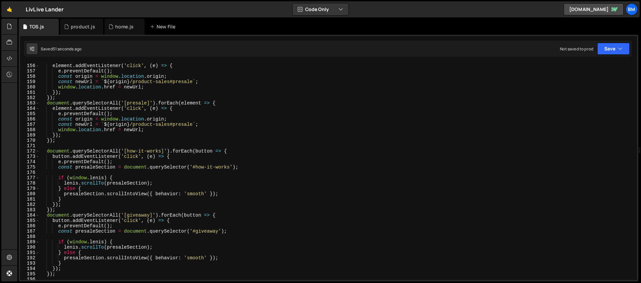
scroll to position [827, 0]
click at [71, 25] on div "product.js" at bounding box center [83, 26] width 24 height 7
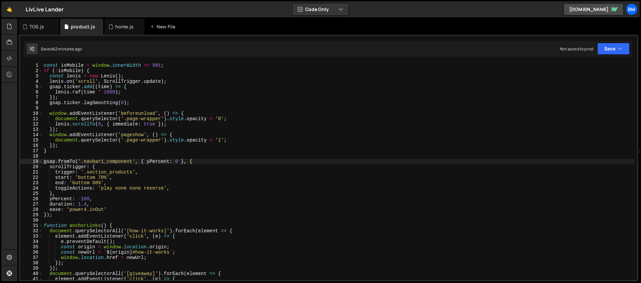
scroll to position [173, 0]
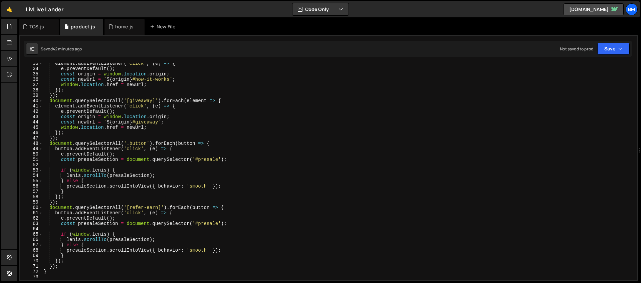
click at [240, 98] on div "element . addEventListener ( 'click' , ( e ) => { e . preventDefault ( ) ; cons…" at bounding box center [338, 175] width 592 height 228
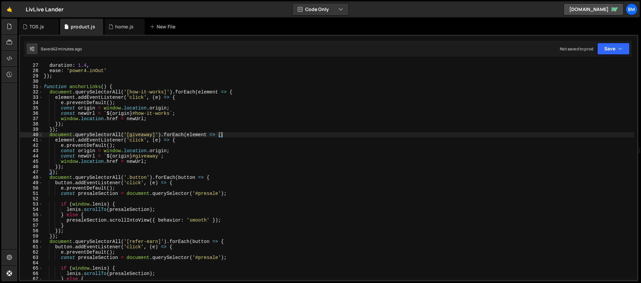
scroll to position [139, 0]
click at [244, 86] on div "yPercent : - 100 , duration : 1.4 , ease : 'power4.inOut' }) ; function anchorL…" at bounding box center [338, 171] width 592 height 228
click at [243, 93] on div "yPercent : - 100 , duration : 1.4 , ease : 'power4.inOut' }) ; function anchorL…" at bounding box center [338, 171] width 592 height 228
click at [246, 136] on div "yPercent : - 100 , duration : 1.4 , ease : 'power4.inOut' }) ; function anchorL…" at bounding box center [338, 171] width 592 height 228
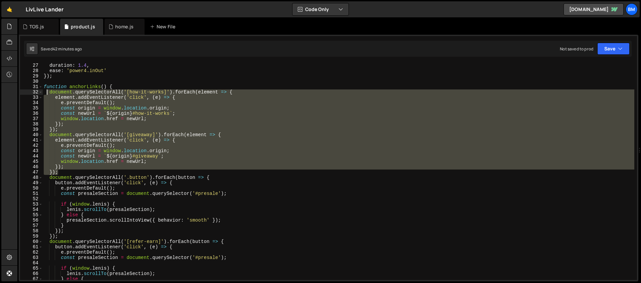
drag, startPoint x: 60, startPoint y: 172, endPoint x: 47, endPoint y: 94, distance: 79.1
click at [47, 94] on div "yPercent : - 100 , duration : 1.4 , ease : 'power4.inOut' }) ; function anchorL…" at bounding box center [338, 171] width 592 height 228
type textarea "document.querySelectorAll('[how-it-works]').forEach(element => { element.addEve…"
click at [36, 32] on div "TOS.js" at bounding box center [39, 27] width 40 height 16
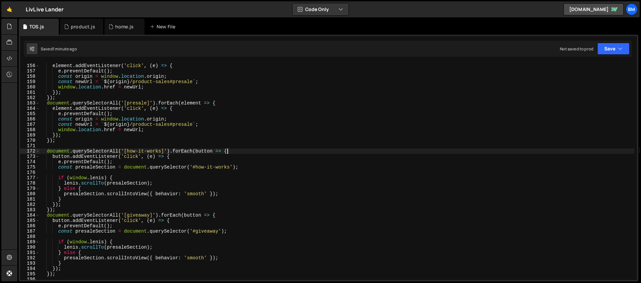
click at [232, 152] on div "document . querySelectorAll ( '[refer-earn]' ) . forEach ( element => { element…" at bounding box center [337, 172] width 594 height 228
click at [221, 212] on div "document . querySelectorAll ( '[refer-earn]' ) . forEach ( element => { element…" at bounding box center [337, 172] width 594 height 228
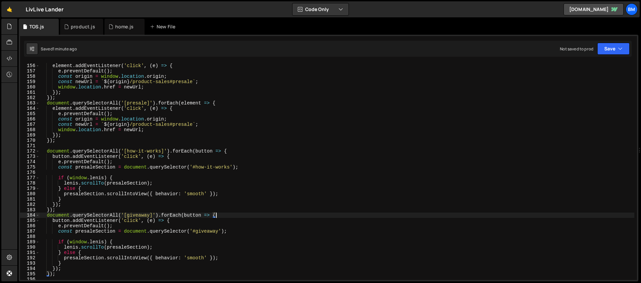
click at [221, 215] on div "document . querySelectorAll ( '[refer-earn]' ) . forEach ( element => { element…" at bounding box center [337, 172] width 594 height 228
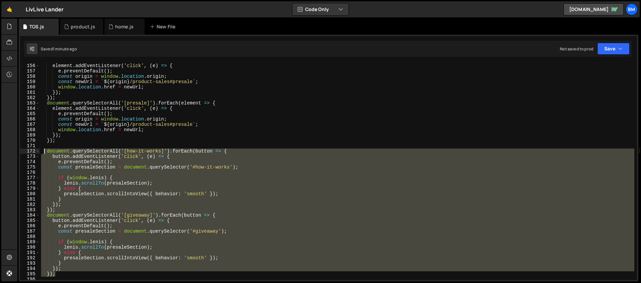
drag, startPoint x: 63, startPoint y: 274, endPoint x: 43, endPoint y: 152, distance: 123.1
click at [43, 152] on div "document . querySelectorAll ( '[refer-earn]' ) . forEach ( element => { element…" at bounding box center [337, 172] width 594 height 228
paste textarea "});"
type textarea "});"
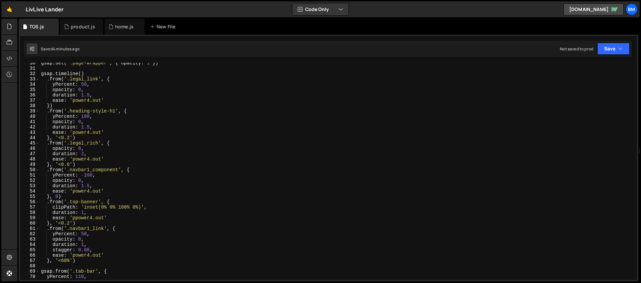
scroll to position [0, 0]
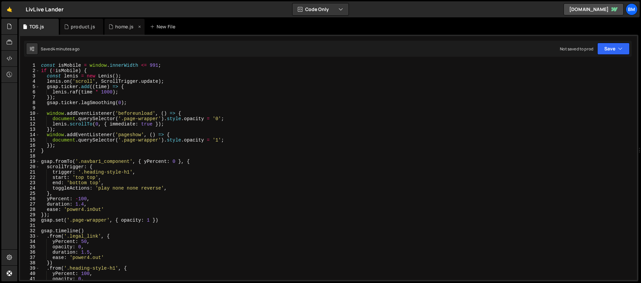
click at [113, 28] on div "home.js" at bounding box center [122, 26] width 28 height 7
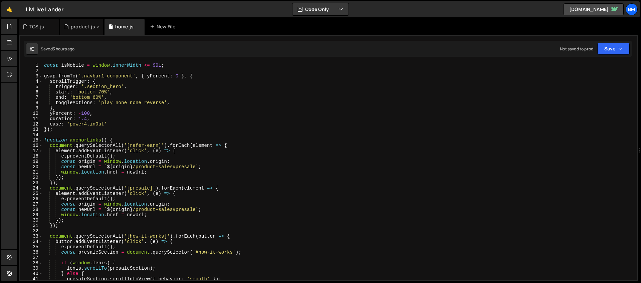
click at [78, 24] on div "product.js" at bounding box center [83, 26] width 24 height 7
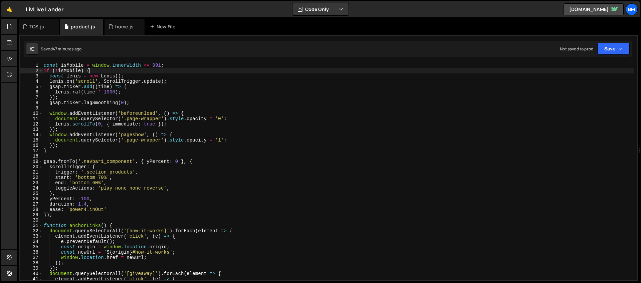
click at [95, 71] on div "const isMobile = window . innerWidth <= 991 ; if ( ! isMobile ) { const [PERSON…" at bounding box center [338, 177] width 592 height 228
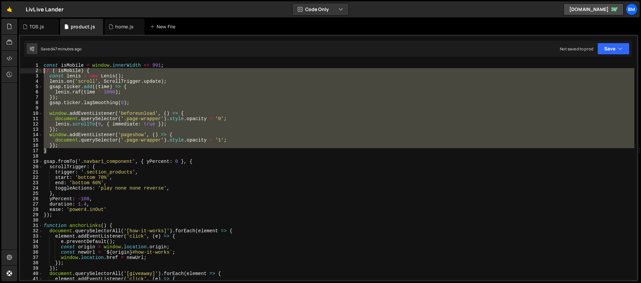
drag, startPoint x: 59, startPoint y: 150, endPoint x: 27, endPoint y: 71, distance: 86.1
click at [27, 71] on div "if (!isMobile) { 1 2 3 4 5 6 7 8 9 10 11 12 13 14 15 16 17 18 19 20 21 22 23 24…" at bounding box center [328, 171] width 617 height 217
type textarea "if (!isMobile) { const [PERSON_NAME] = new [PERSON_NAME]();"
click at [115, 30] on div "home.js" at bounding box center [124, 27] width 40 height 16
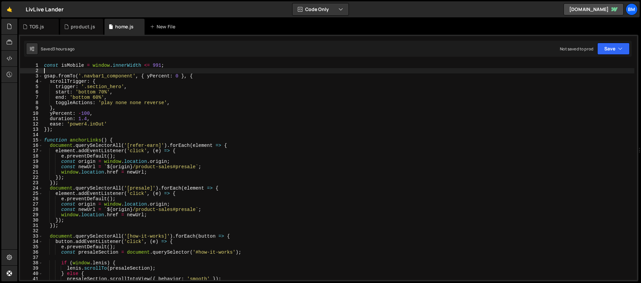
click at [71, 72] on div "const isMobile = window . innerWidth <= 991 ; gsap . fromTo ( '.navbar1_compone…" at bounding box center [338, 177] width 591 height 228
paste textarea "}"
type textarea "}"
